Goal: Task Accomplishment & Management: Manage account settings

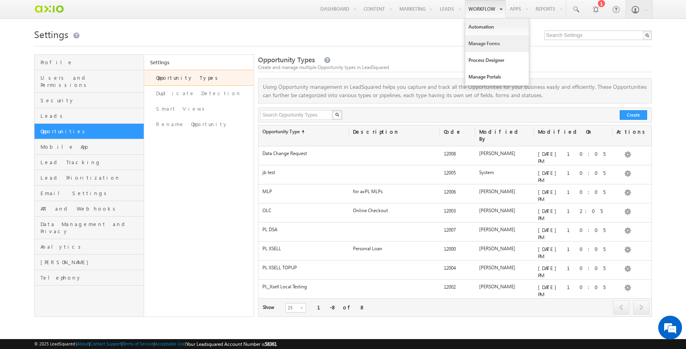
click at [483, 48] on link "Manage Forms" at bounding box center [496, 43] width 63 height 17
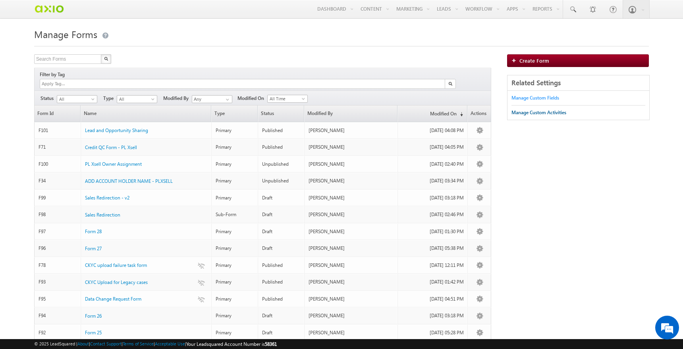
click at [532, 100] on div "Manage Custom Fields" at bounding box center [535, 97] width 48 height 7
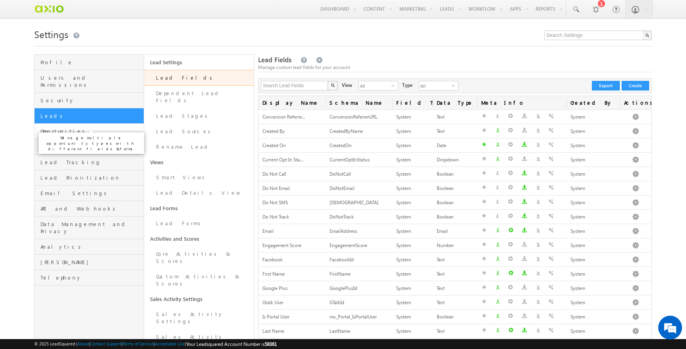
click at [65, 128] on span "Opportunities" at bounding box center [90, 131] width 101 height 7
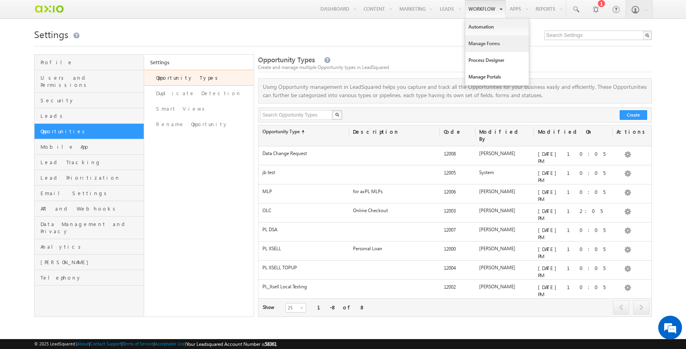
click at [492, 42] on link "Manage Forms" at bounding box center [496, 43] width 63 height 17
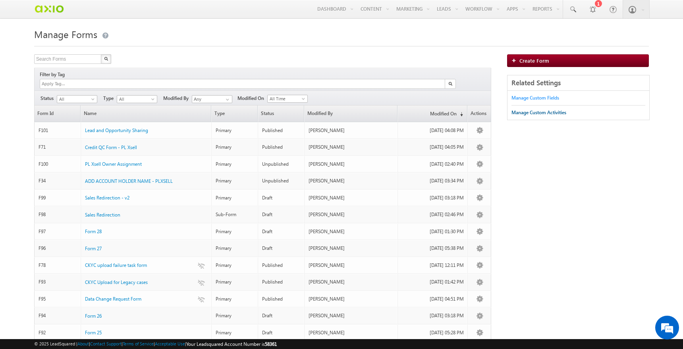
click at [538, 100] on div "Manage Custom Fields" at bounding box center [535, 97] width 48 height 7
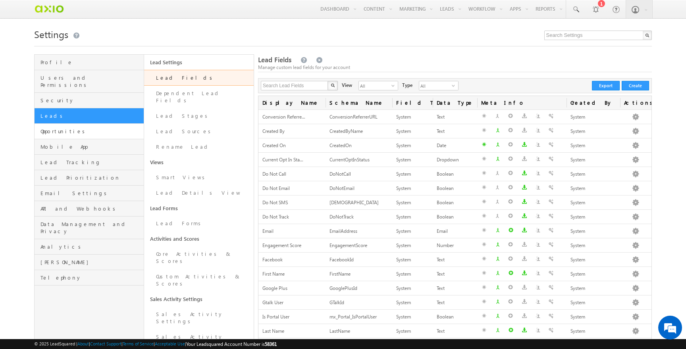
click at [84, 129] on link "Opportunities" at bounding box center [89, 131] width 109 height 15
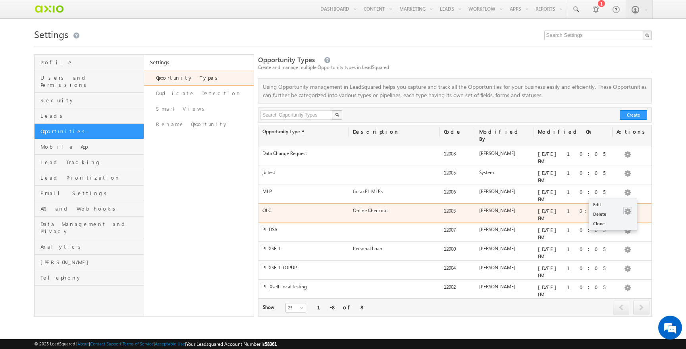
click at [625, 208] on button "button" at bounding box center [627, 212] width 8 height 8
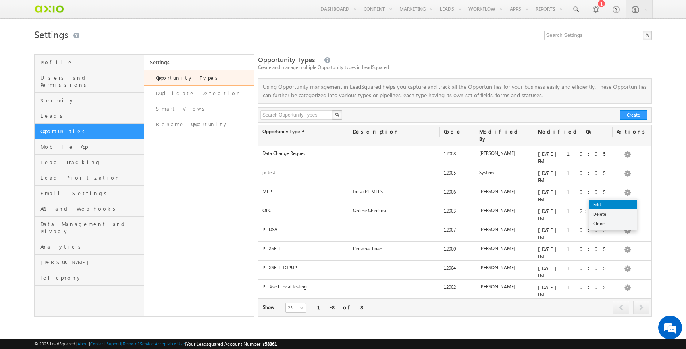
click at [607, 201] on link "Edit" at bounding box center [613, 205] width 48 height 10
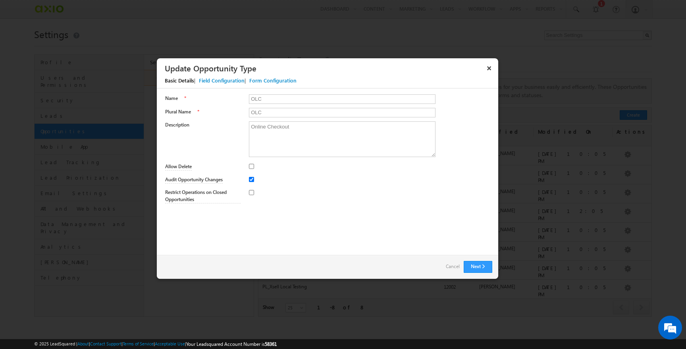
click at [225, 83] on div "Field Configuration" at bounding box center [222, 80] width 46 height 7
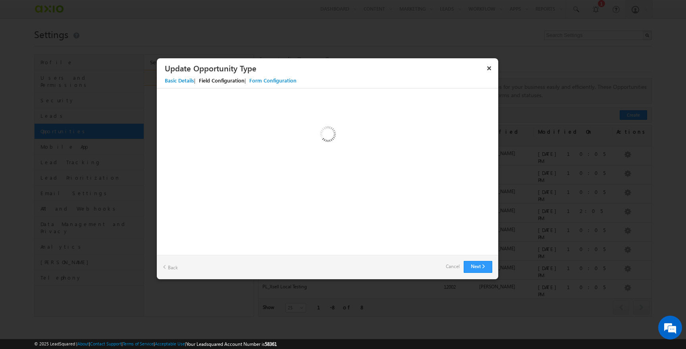
click at [198, 80] on div "Basic Details | Field Configuration | Form Configuration" at bounding box center [331, 81] width 349 height 13
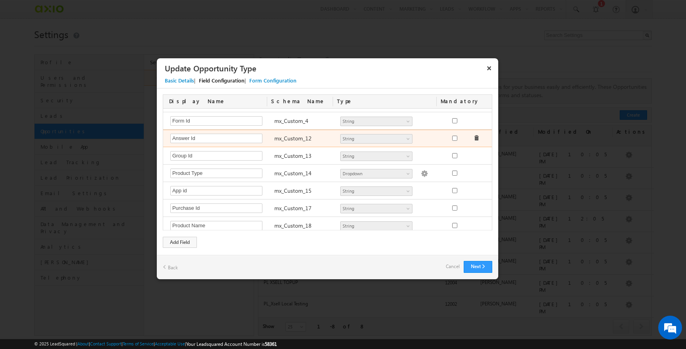
scroll to position [278, 0]
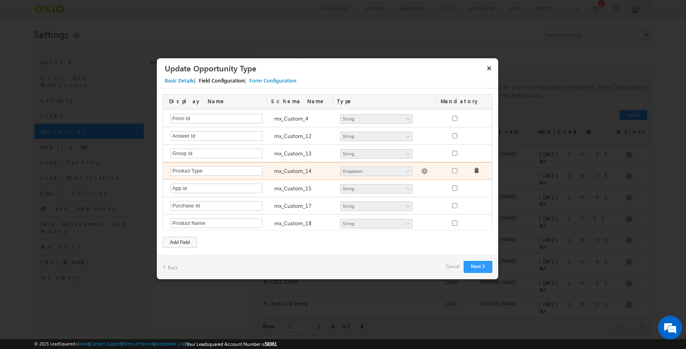
click at [296, 173] on label "mx_Custom_14" at bounding box center [292, 171] width 37 height 8
copy label "mx_Custom_14"
